Goal: Information Seeking & Learning: Learn about a topic

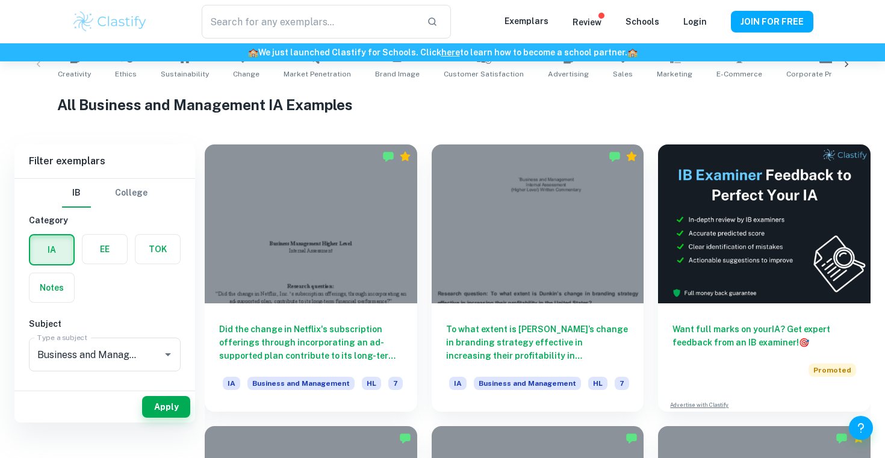
scroll to position [270, 0]
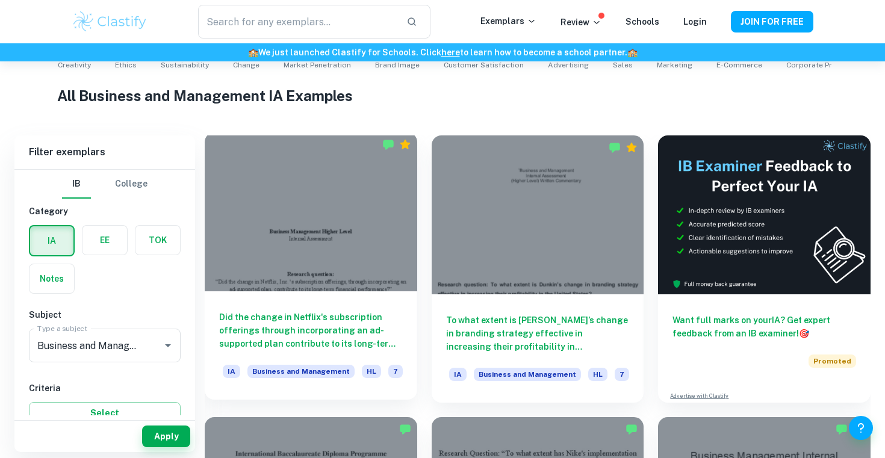
click at [359, 241] on div at bounding box center [311, 211] width 212 height 159
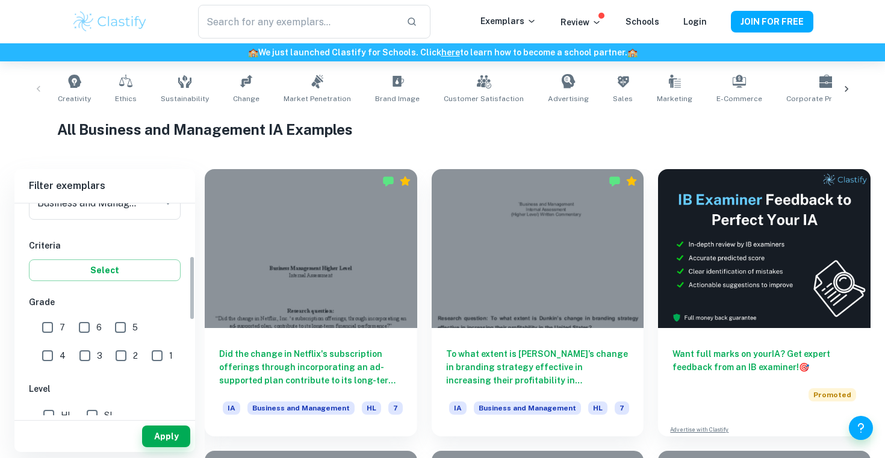
scroll to position [178, 0]
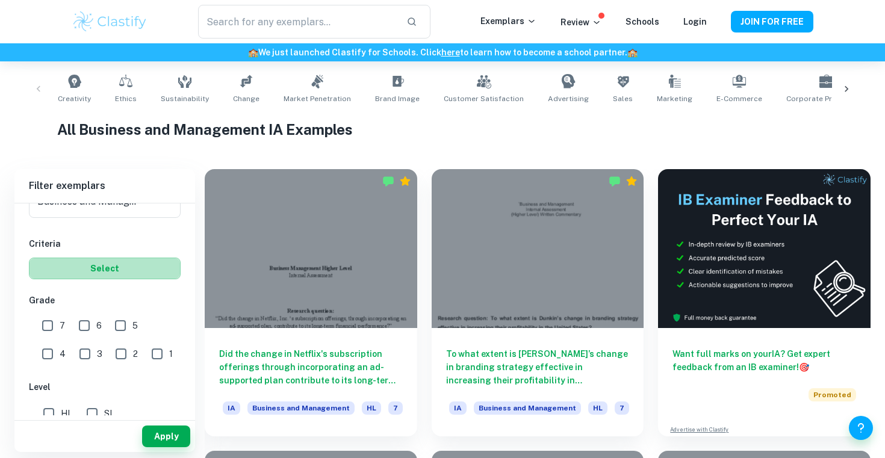
click at [129, 274] on button "Select" at bounding box center [105, 269] width 152 height 22
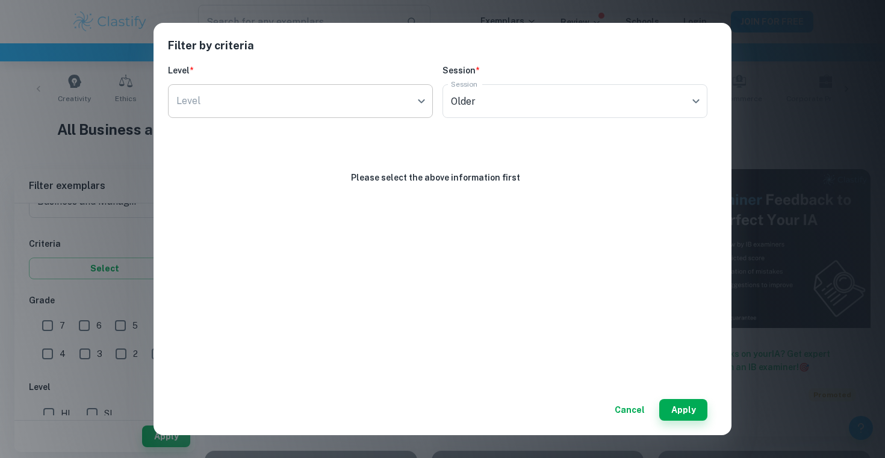
click at [356, 105] on body "We value your privacy We use cookies to enhance your browsing experience, serve…" at bounding box center [442, 54] width 885 height 458
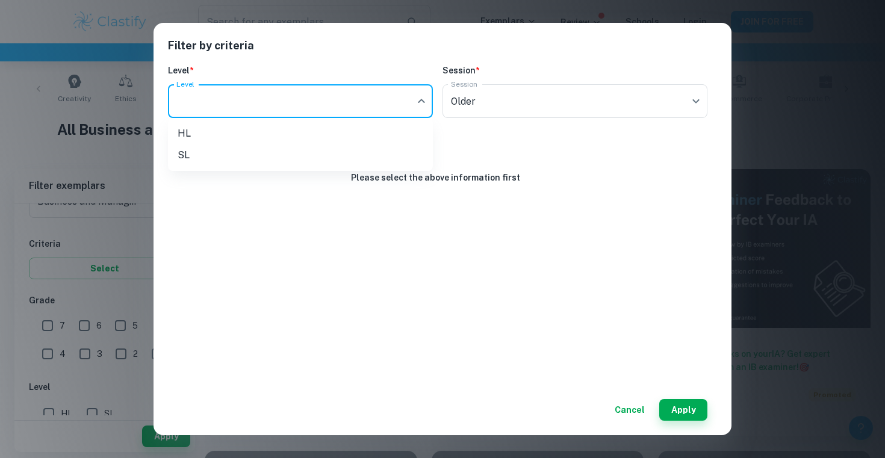
click at [301, 153] on li "SL" at bounding box center [300, 155] width 265 height 22
type input "SL"
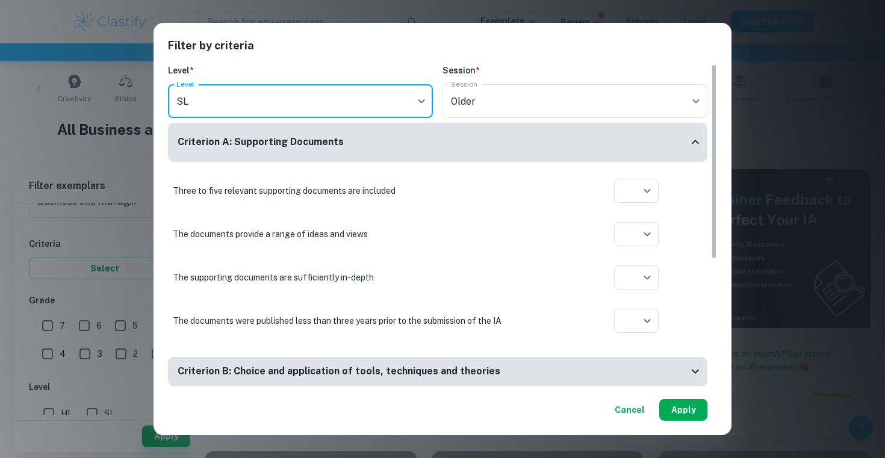
click at [696, 418] on button "Apply" at bounding box center [683, 410] width 48 height 22
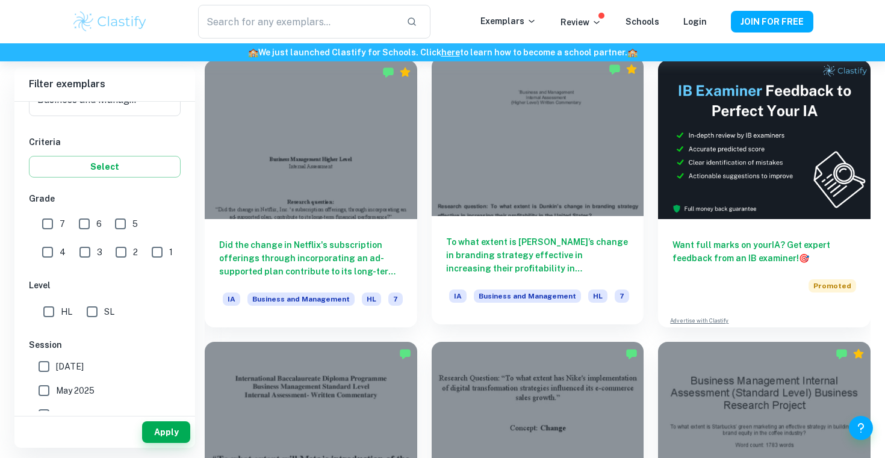
scroll to position [350, 0]
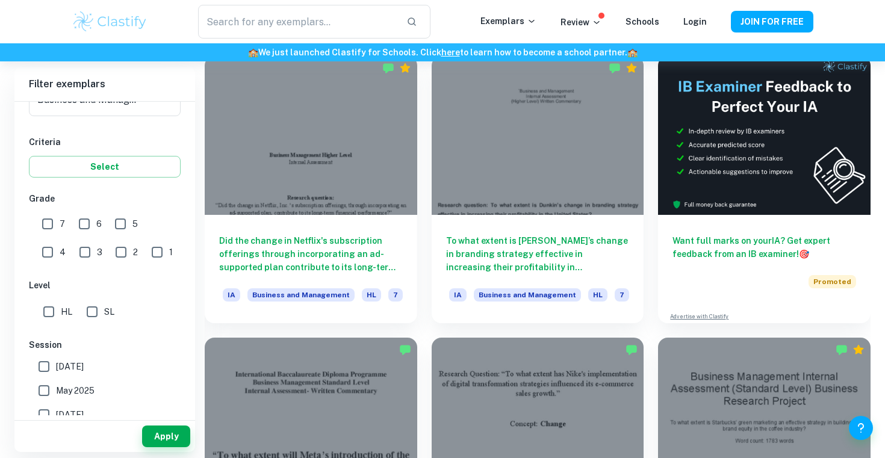
click at [84, 310] on input "SL" at bounding box center [92, 312] width 24 height 24
checkbox input "true"
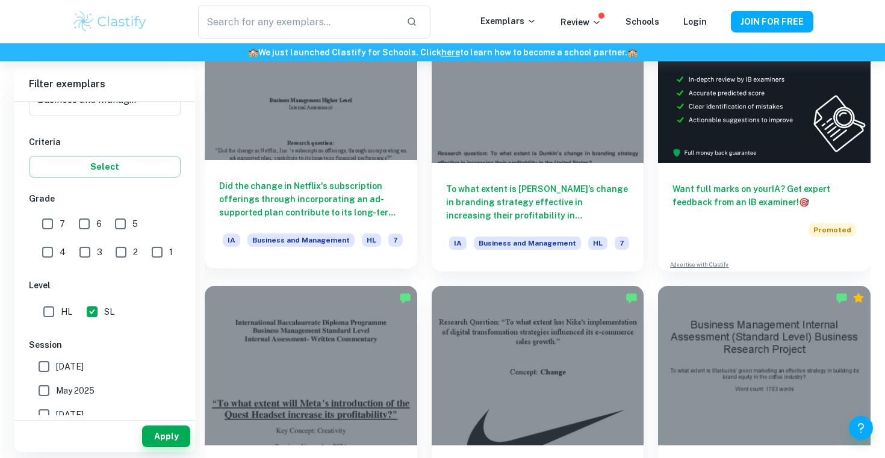
scroll to position [446, 0]
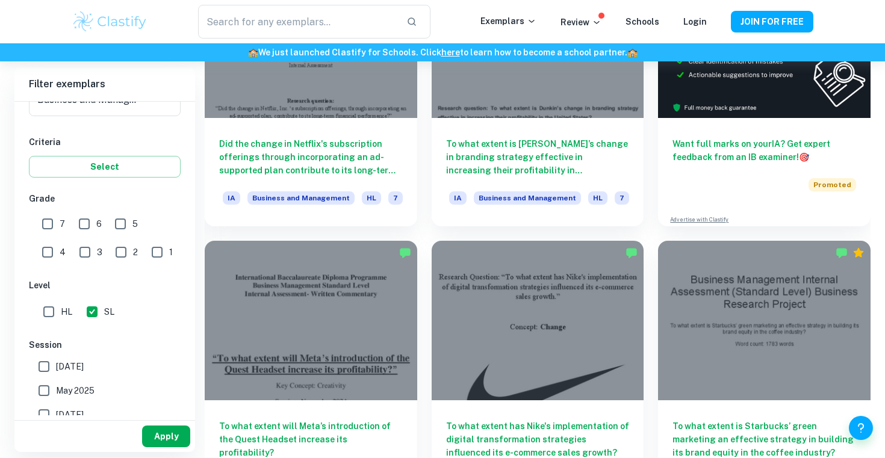
click at [179, 437] on button "Apply" at bounding box center [166, 436] width 48 height 22
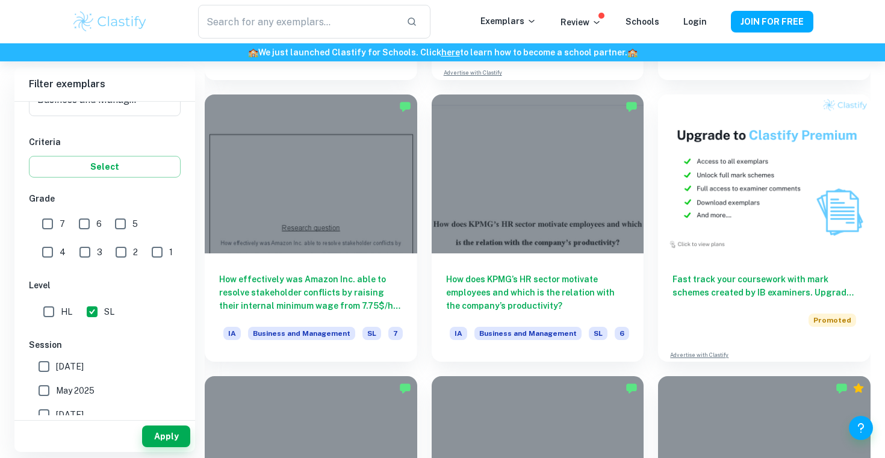
scroll to position [3812, 0]
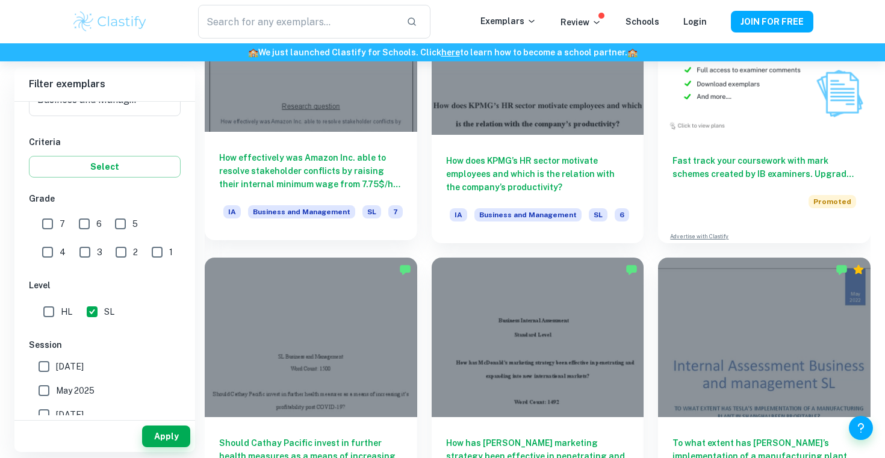
click at [365, 169] on h6 "How effectively was Amazon Inc. able to resolve stakeholder conflicts by raisin…" at bounding box center [311, 171] width 184 height 40
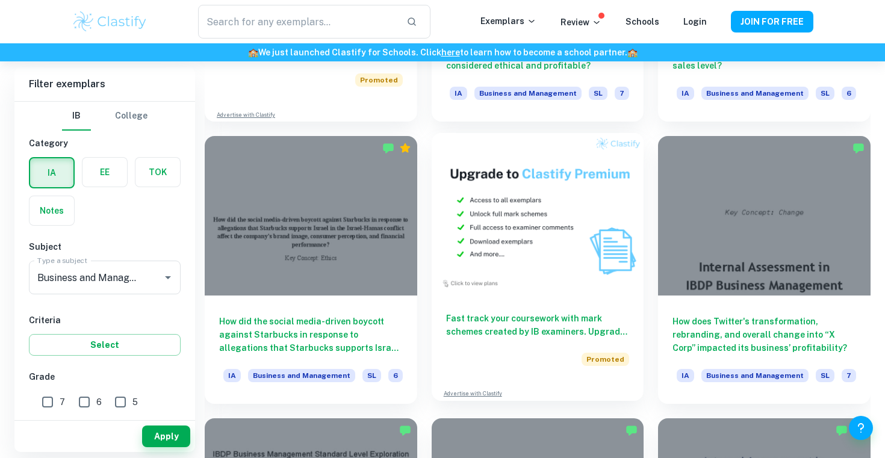
scroll to position [2307, 0]
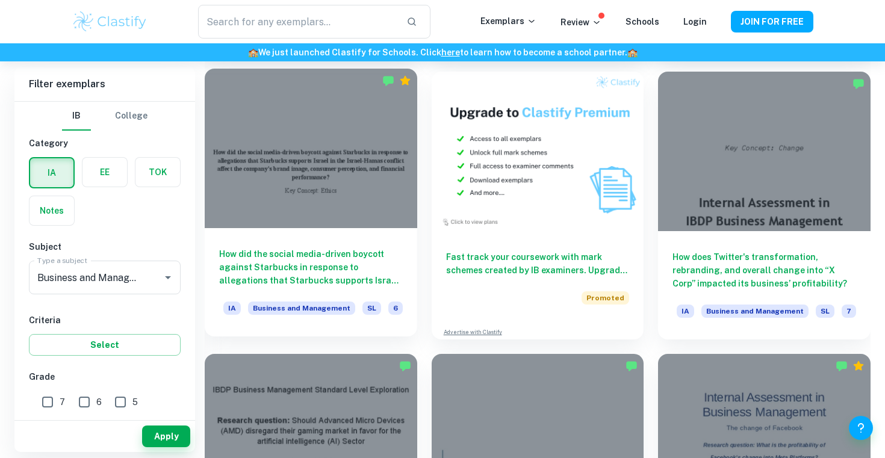
click at [327, 246] on div "How did the social media-driven boycott against Starbucks in response to allega…" at bounding box center [311, 282] width 212 height 108
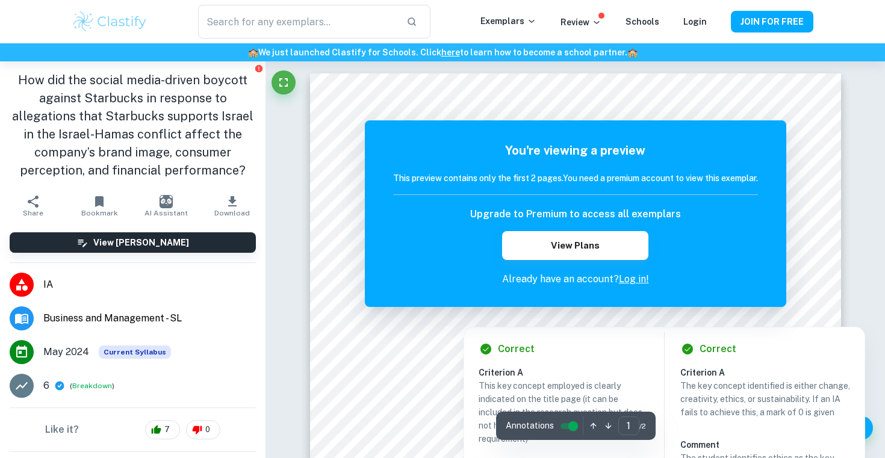
click at [507, 367] on h6 "Criterion A" at bounding box center [567, 372] width 179 height 13
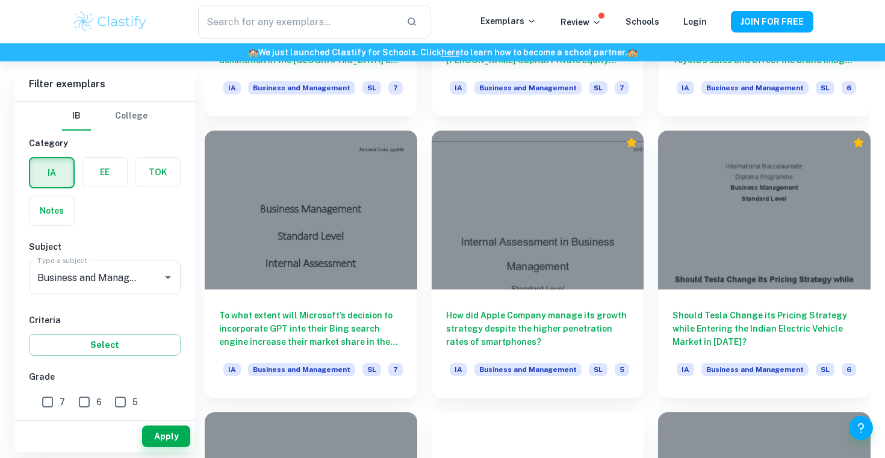
scroll to position [7821, 0]
